Goal: Transaction & Acquisition: Purchase product/service

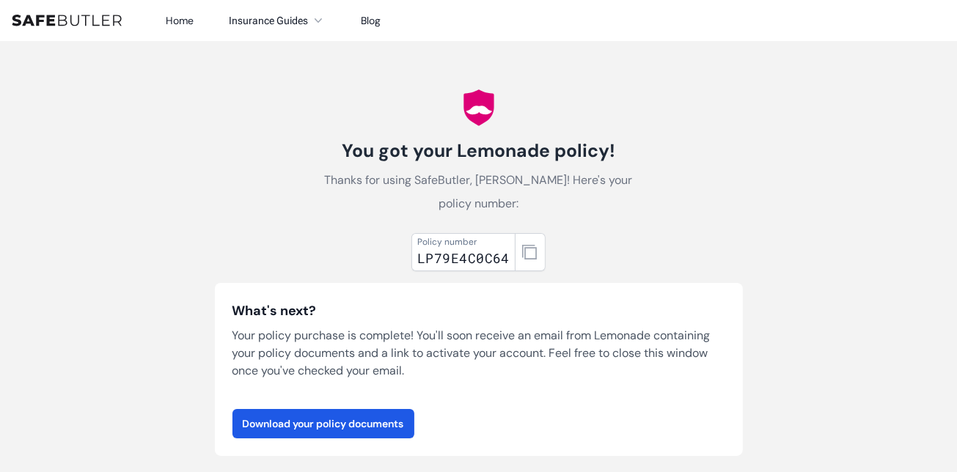
click at [363, 120] on div "You got your Lemonade policy! Thanks for using SafeButler, Julio! Here's your p…" at bounding box center [478, 437] width 563 height 793
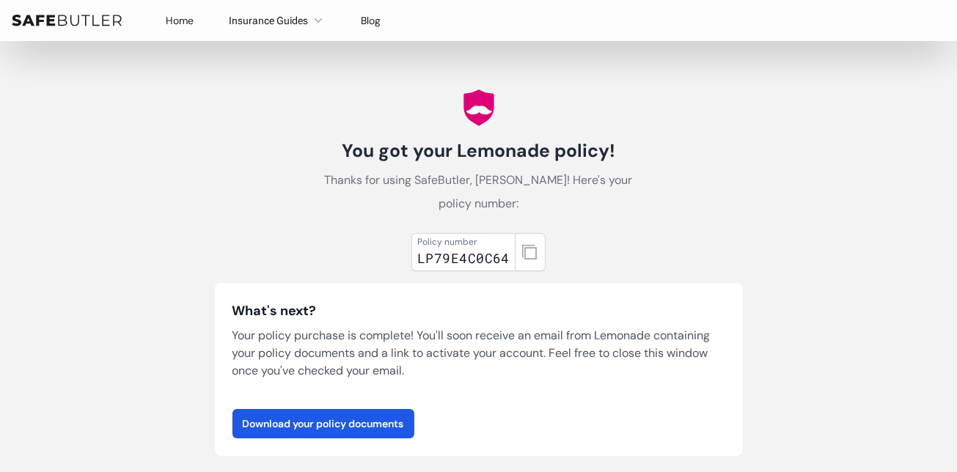
click at [91, 27] on nav "Home Insurance Guides Renters Insurance Blog" at bounding box center [478, 20] width 957 height 41
click at [87, 18] on img at bounding box center [67, 21] width 110 height 12
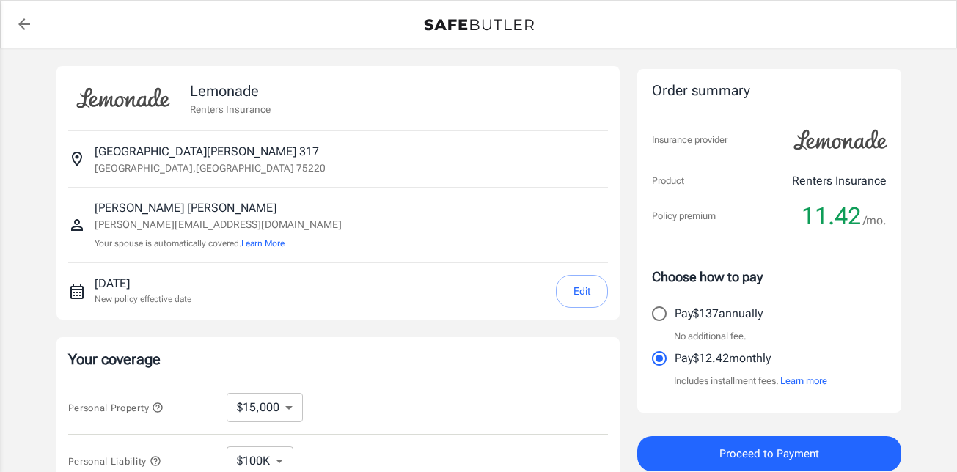
select select "15000"
select select "500"
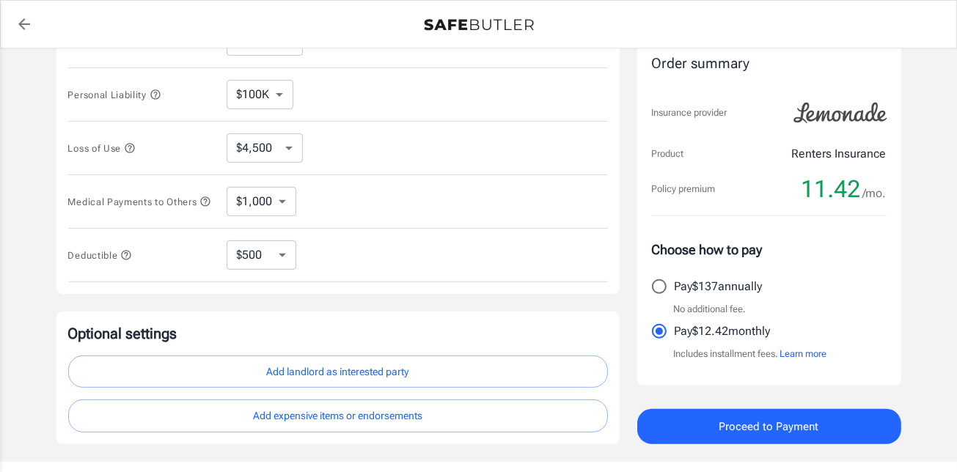
click at [267, 103] on select "$100K $200K $300K $400K $500K" at bounding box center [260, 94] width 67 height 29
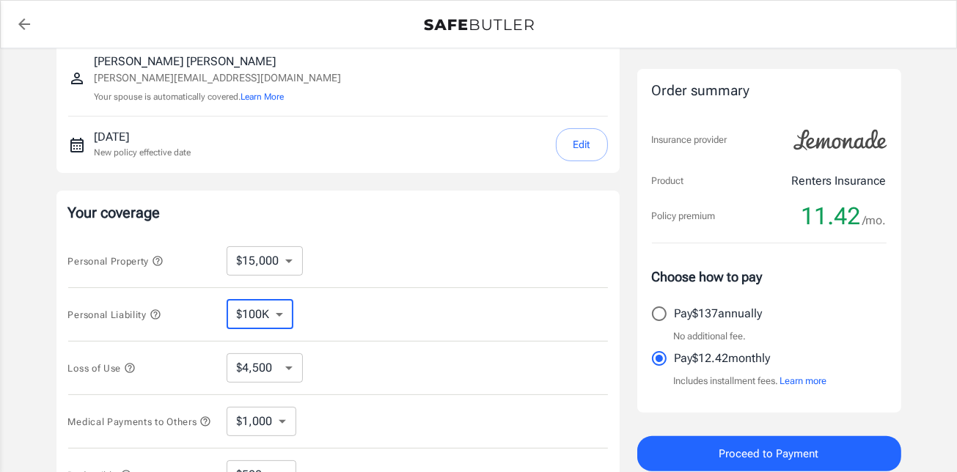
click at [291, 263] on select "$10,000 $15,000 $20,000 $25,000 $30,000 $40,000 $50,000 $100K $150K $200K $250K" at bounding box center [265, 260] width 76 height 29
select select "10000"
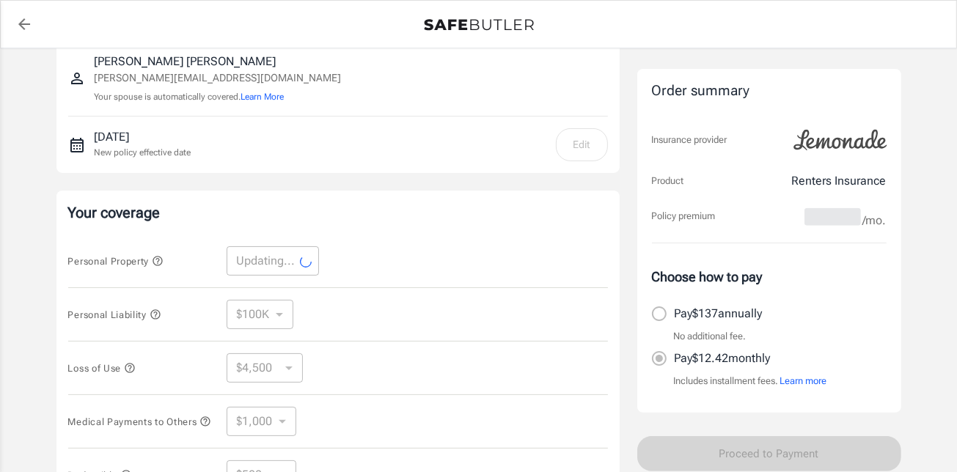
select select "10000"
select select "3000"
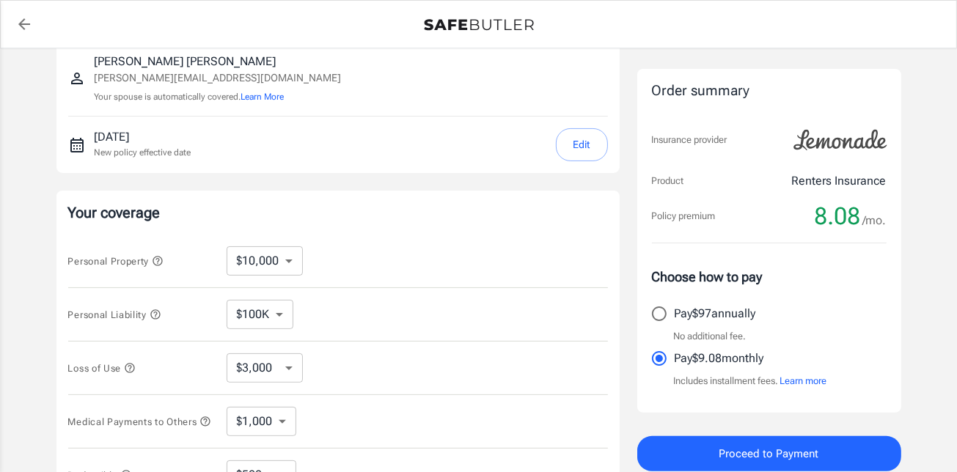
scroll to position [293, 0]
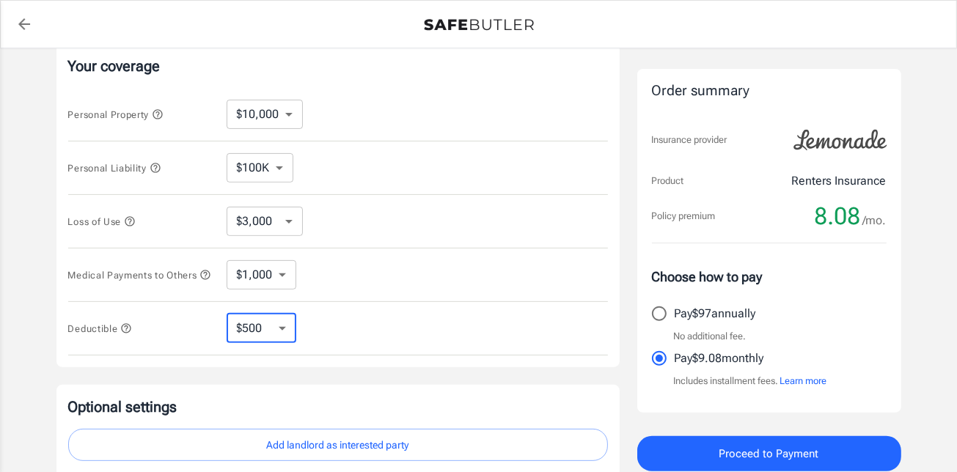
click at [290, 333] on select "$250 $500 $1,000 $2,500" at bounding box center [262, 328] width 70 height 29
select select "250"
click at [284, 331] on select "$250 $500 $1,000 $2,500" at bounding box center [262, 328] width 70 height 29
select select "2500"
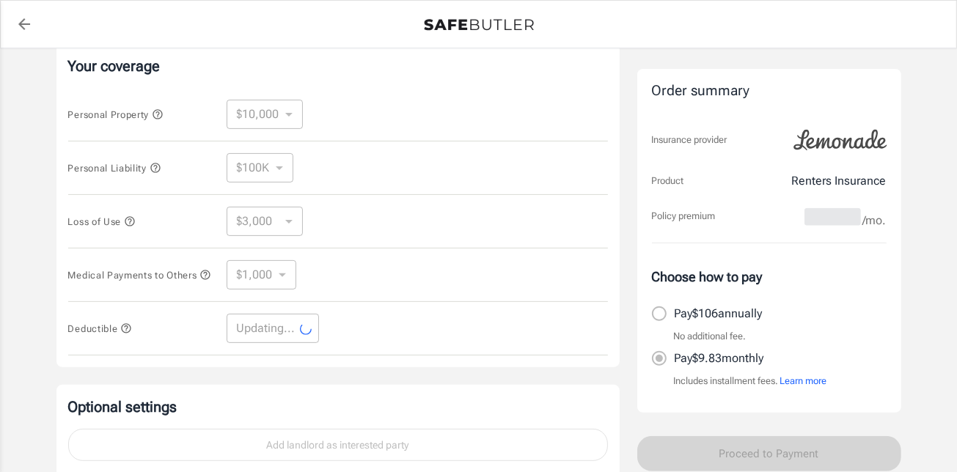
select select "2500"
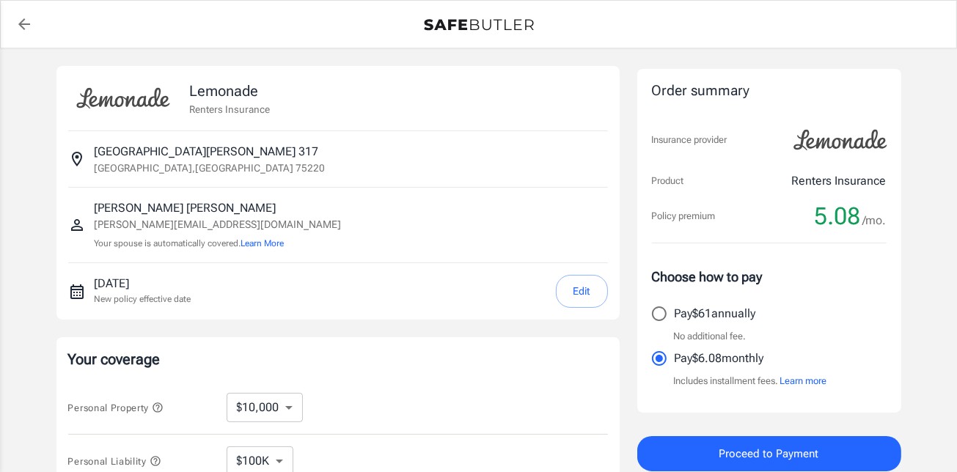
scroll to position [440, 0]
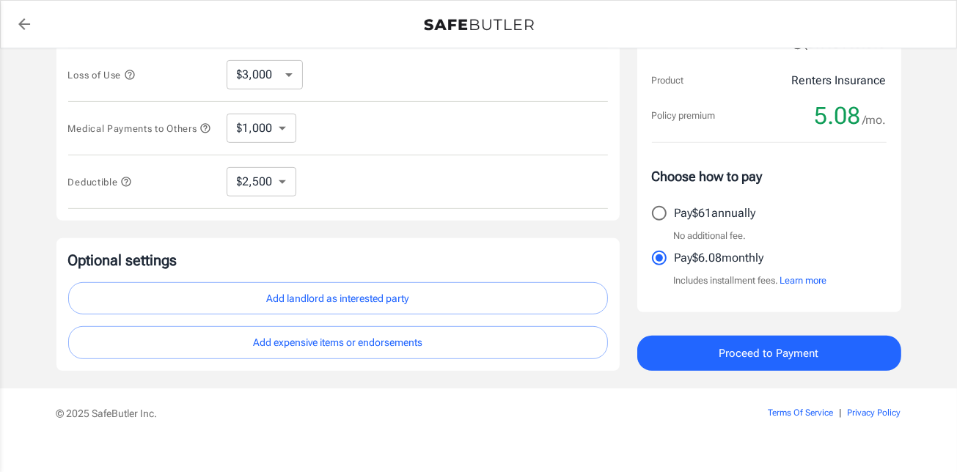
click at [331, 296] on button "Add landlord as interested party" at bounding box center [338, 298] width 540 height 33
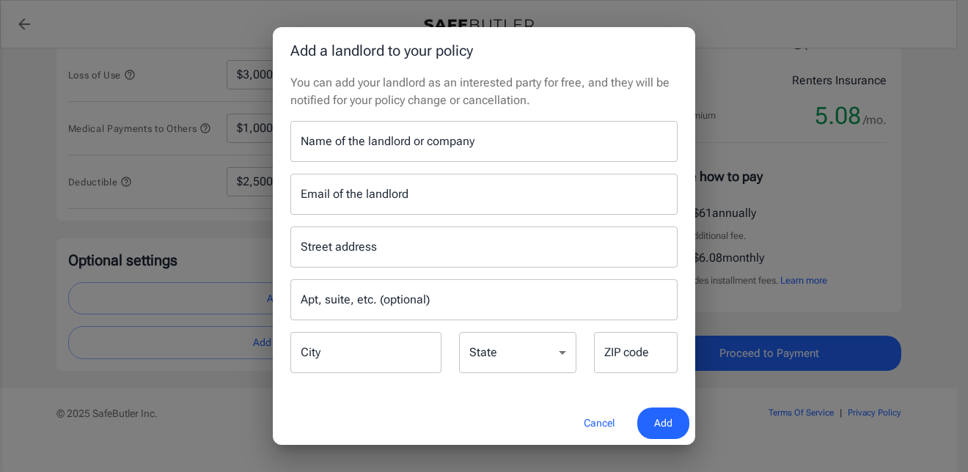
click at [374, 154] on input "Name of the landlord or company" at bounding box center [483, 141] width 387 height 41
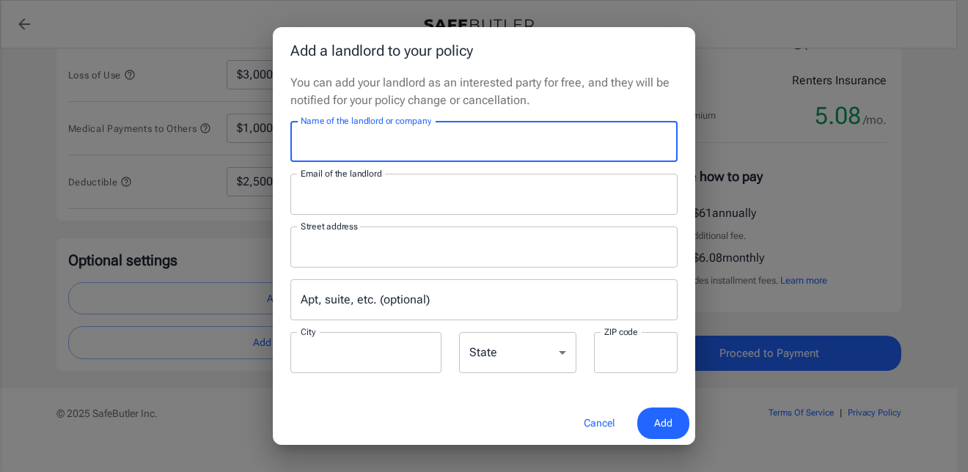
type input "[PERSON_NAME] Apartment Homes"
type input "[EMAIL_ADDRESS][DOMAIN_NAME]"
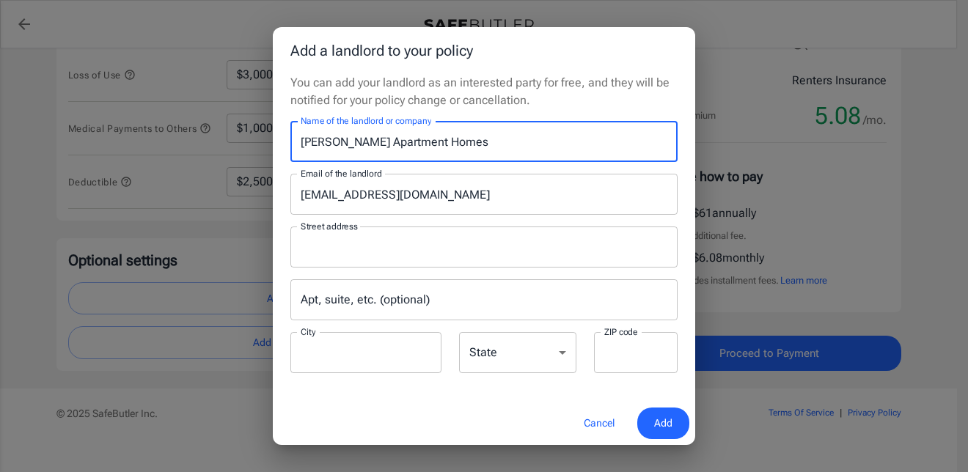
type input "[DOMAIN_NAME] 115009"
type input "Carrollton"
type input "75011"
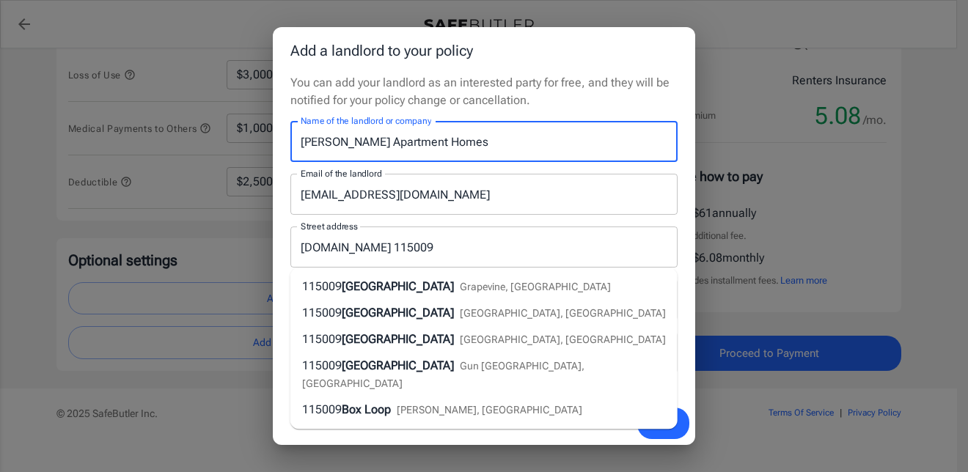
click at [506, 198] on input "[EMAIL_ADDRESS][DOMAIN_NAME]" at bounding box center [483, 194] width 387 height 41
click at [543, 149] on input "[PERSON_NAME] Apartment Homes" at bounding box center [483, 141] width 387 height 41
click at [624, 95] on p "You can add your landlord as an interested party for free, and they will be not…" at bounding box center [483, 91] width 387 height 35
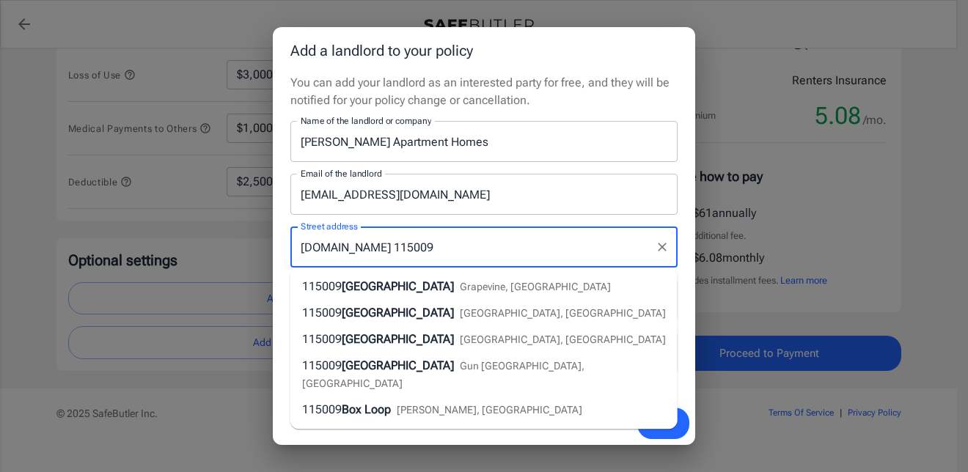
click at [634, 235] on input "[DOMAIN_NAME] 115009" at bounding box center [473, 247] width 352 height 28
click at [678, 172] on div "You can add your landlord as an interested party for free, and they will be not…" at bounding box center [484, 238] width 422 height 328
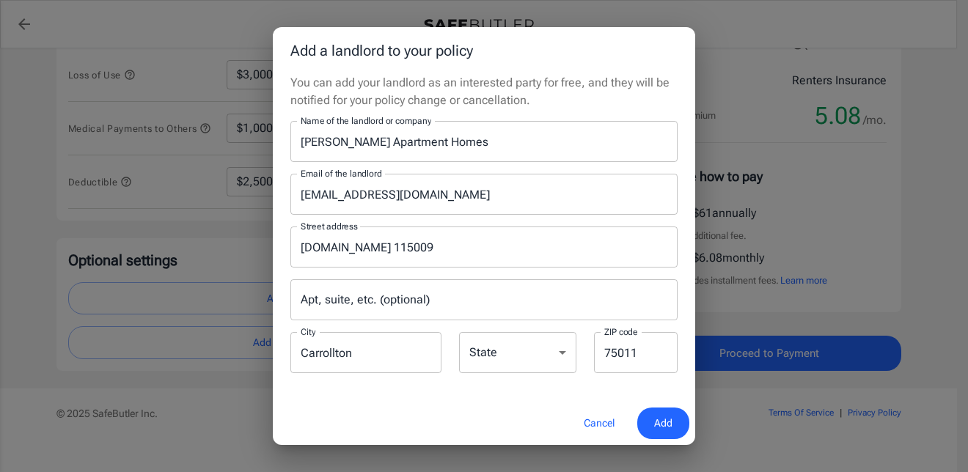
click at [506, 351] on select "[US_STATE] [US_STATE] [US_STATE] [US_STATE] [US_STATE] [US_STATE] [US_STATE] [U…" at bounding box center [517, 352] width 117 height 41
click at [459, 332] on select "[US_STATE] [US_STATE] [US_STATE] [US_STATE] [US_STATE] [US_STATE] [US_STATE] [U…" at bounding box center [517, 352] width 117 height 41
click at [516, 345] on select "[US_STATE] [US_STATE] [US_STATE] [US_STATE] [US_STATE] [US_STATE] [US_STATE] [U…" at bounding box center [517, 352] width 117 height 41
select select "[GEOGRAPHIC_DATA]"
click at [459, 332] on select "[US_STATE] [US_STATE] [US_STATE] [US_STATE] [US_STATE] [US_STATE] [US_STATE] [U…" at bounding box center [517, 352] width 117 height 41
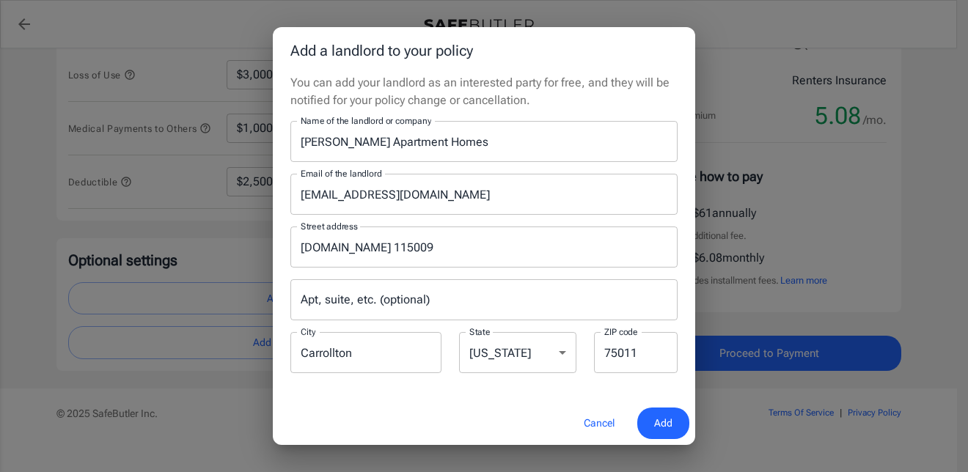
click at [510, 402] on div "Cancel Add" at bounding box center [484, 423] width 422 height 43
click at [665, 425] on span "Add" at bounding box center [663, 423] width 18 height 18
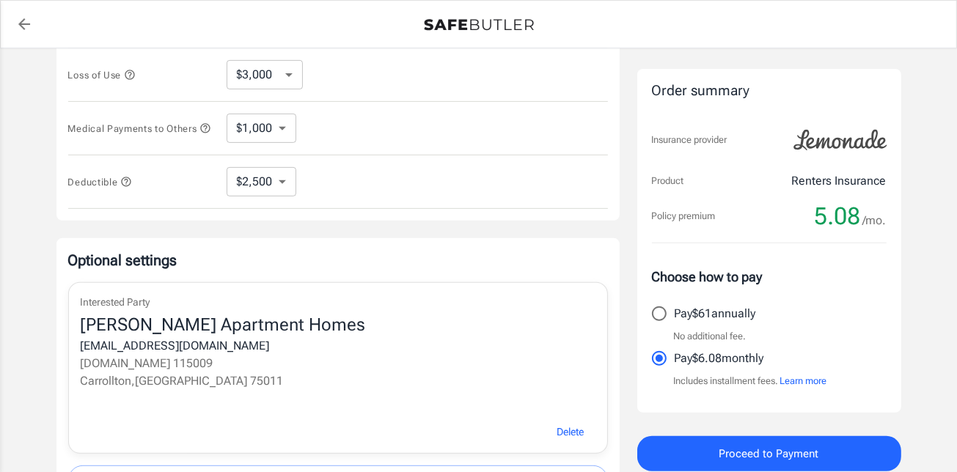
click at [667, 314] on input "Pay $61 annually" at bounding box center [659, 313] width 31 height 31
radio input "true"
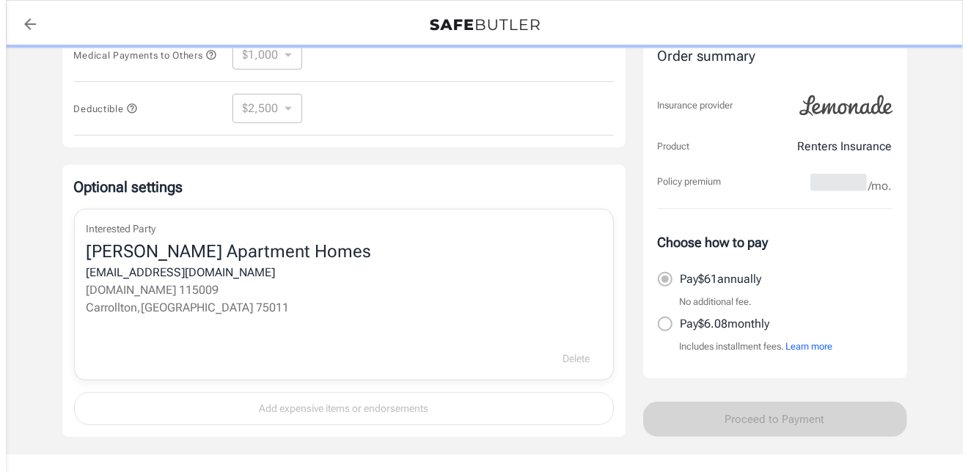
scroll to position [587, 0]
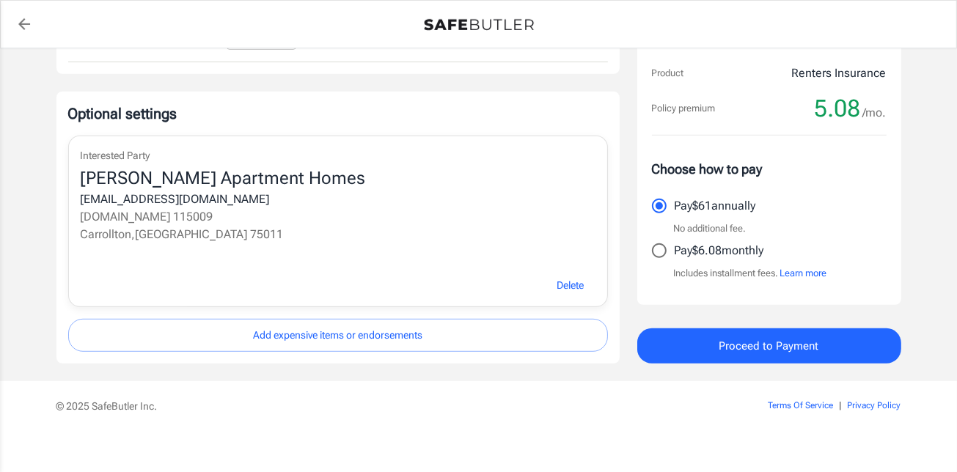
click at [672, 346] on button "Proceed to Payment" at bounding box center [769, 346] width 264 height 35
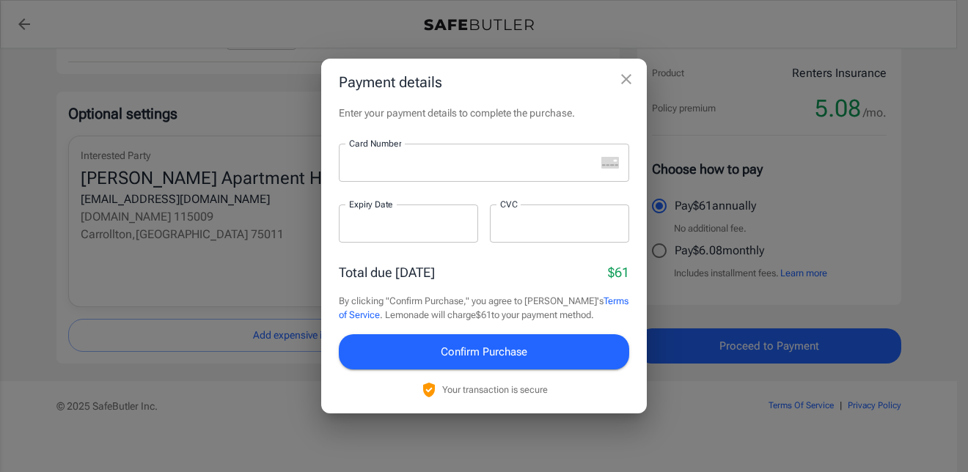
click at [458, 170] on div at bounding box center [467, 163] width 257 height 38
click at [402, 241] on div at bounding box center [408, 224] width 139 height 38
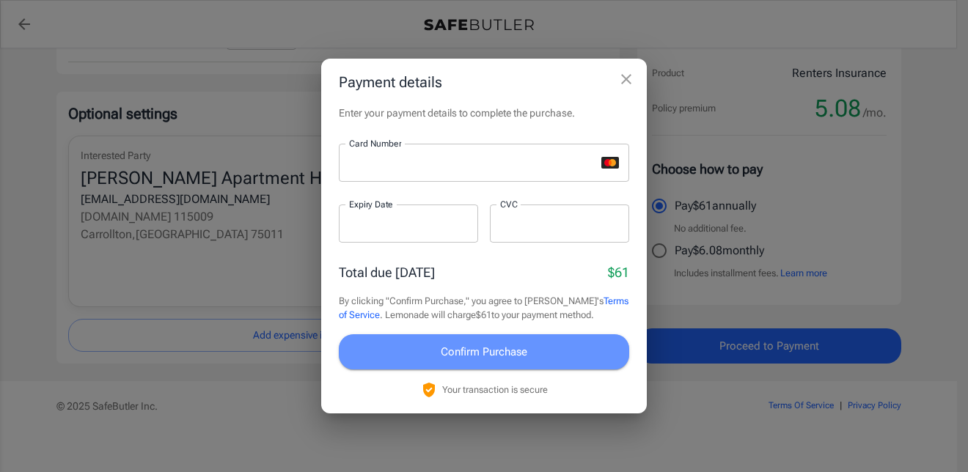
click at [405, 356] on button "Confirm Purchase" at bounding box center [484, 351] width 290 height 35
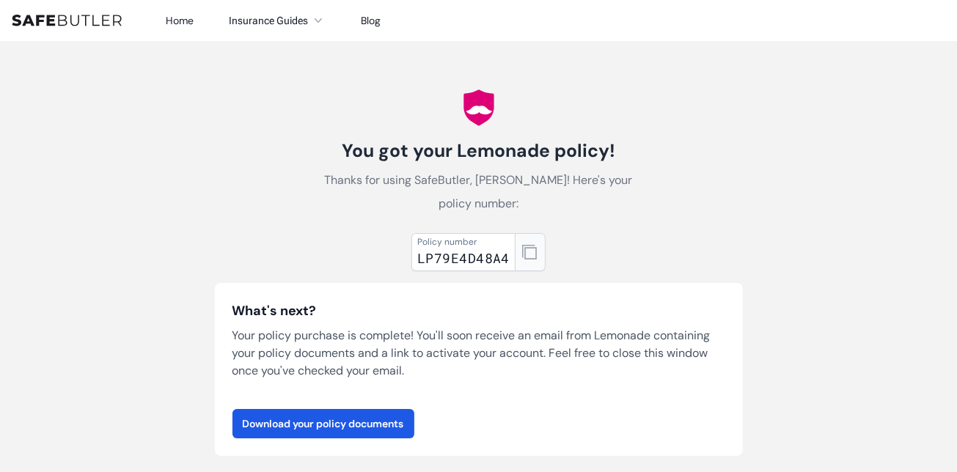
click at [521, 259] on button "button" at bounding box center [530, 252] width 31 height 38
click at [290, 429] on link "Download your policy documents" at bounding box center [323, 423] width 182 height 29
